Goal: Task Accomplishment & Management: Complete application form

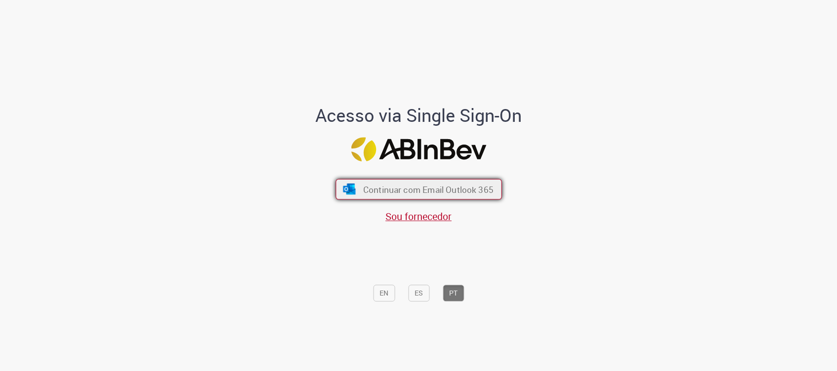
click at [478, 189] on span "Continuar com Email Outlook 365" at bounding box center [428, 189] width 130 height 11
